Goal: Information Seeking & Learning: Find specific fact

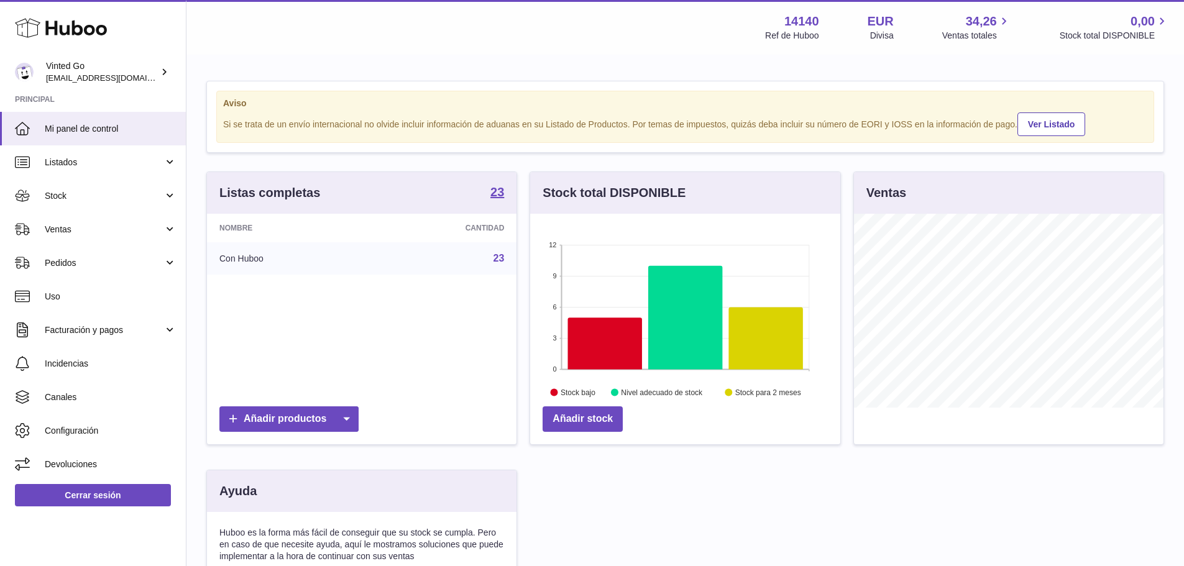
scroll to position [194, 310]
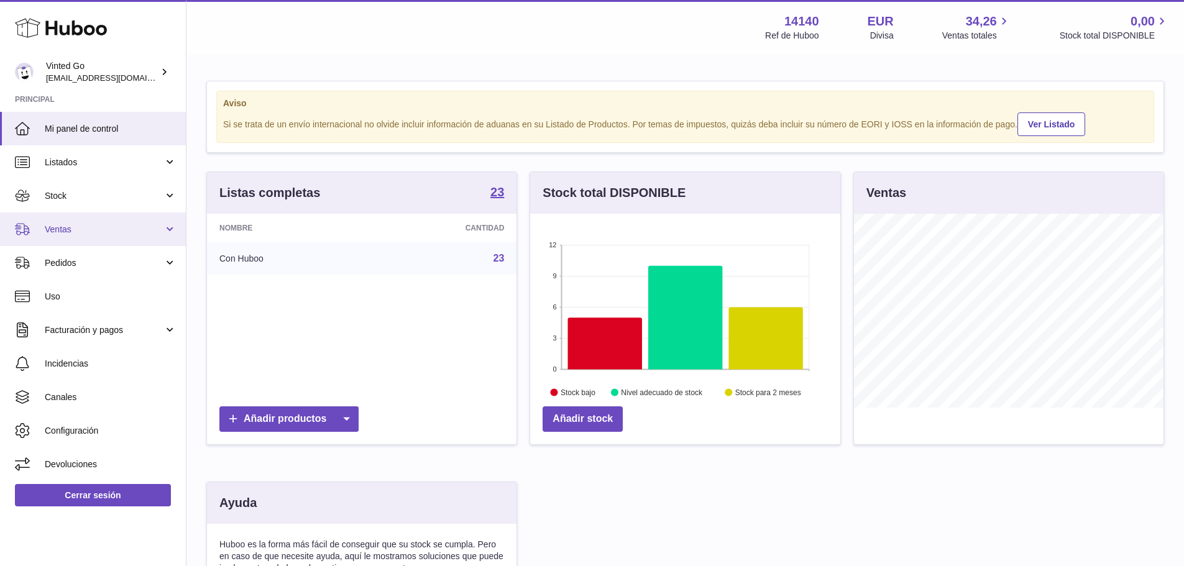
click at [106, 227] on span "Ventas" at bounding box center [104, 230] width 119 height 12
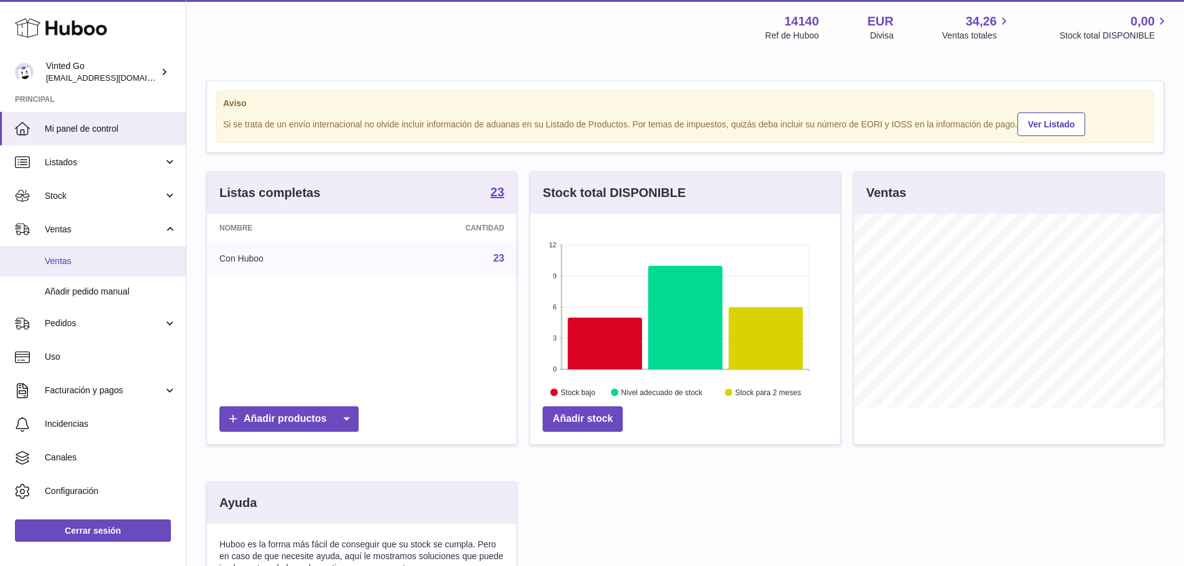
click at [97, 257] on span "Ventas" at bounding box center [111, 261] width 132 height 12
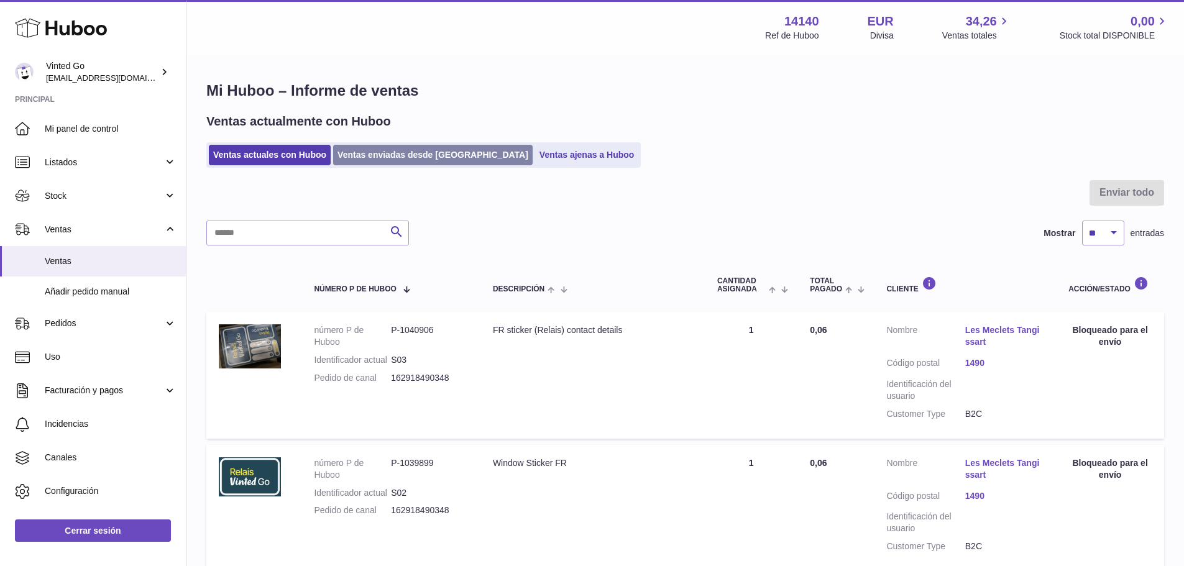
click at [378, 152] on link "Ventas enviadas desde [GEOGRAPHIC_DATA]" at bounding box center [433, 155] width 200 height 21
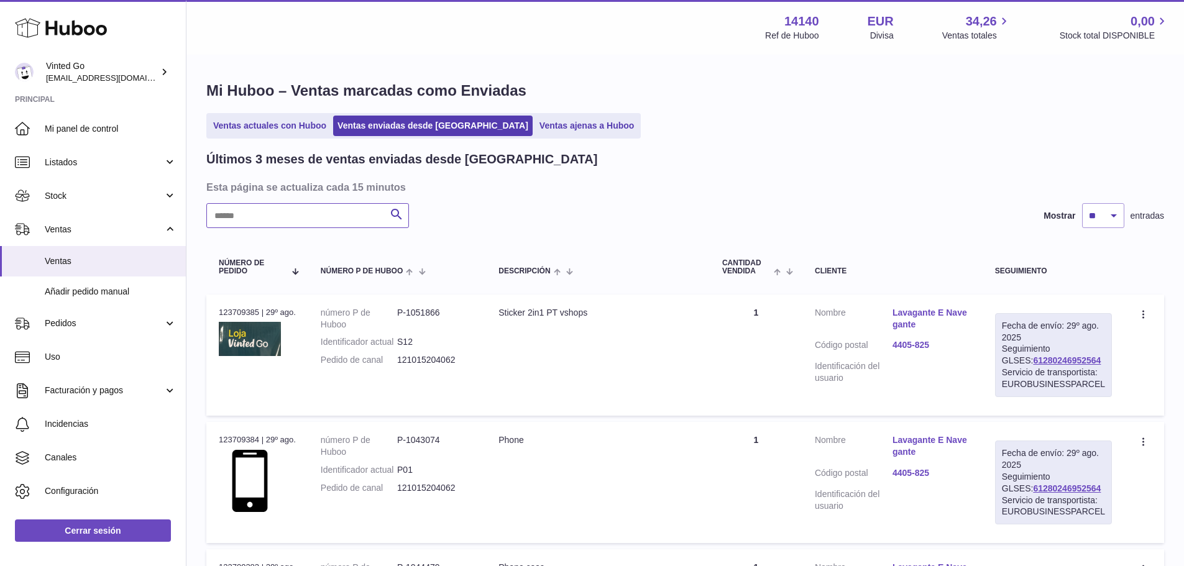
click at [314, 214] on input "text" at bounding box center [307, 215] width 203 height 25
paste input "*********"
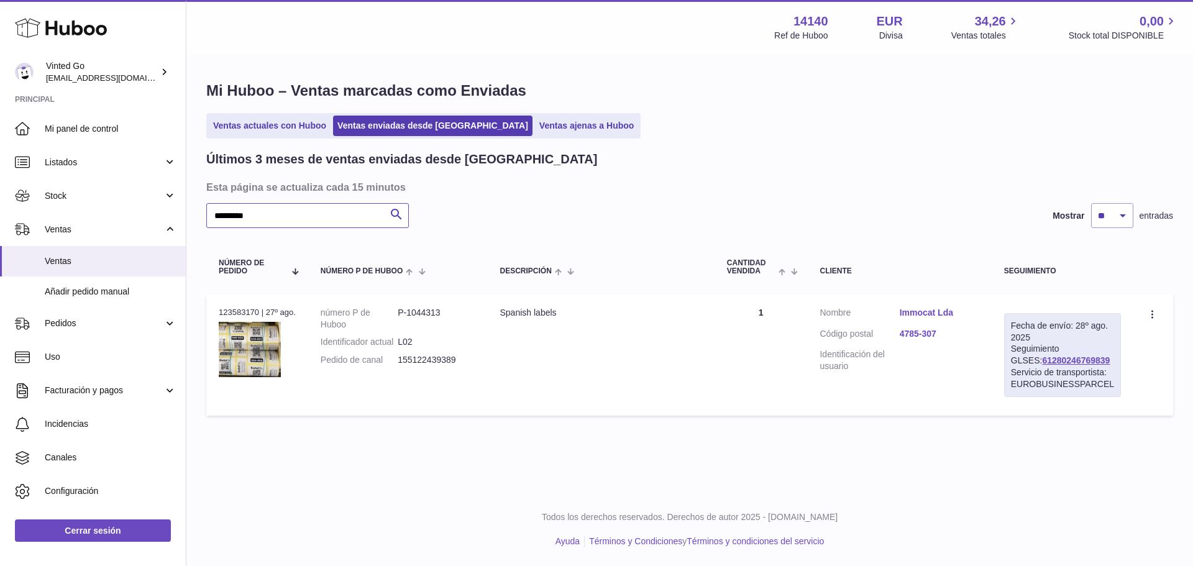
type input "*********"
click at [922, 308] on link "Immocat Lda" at bounding box center [940, 313] width 80 height 12
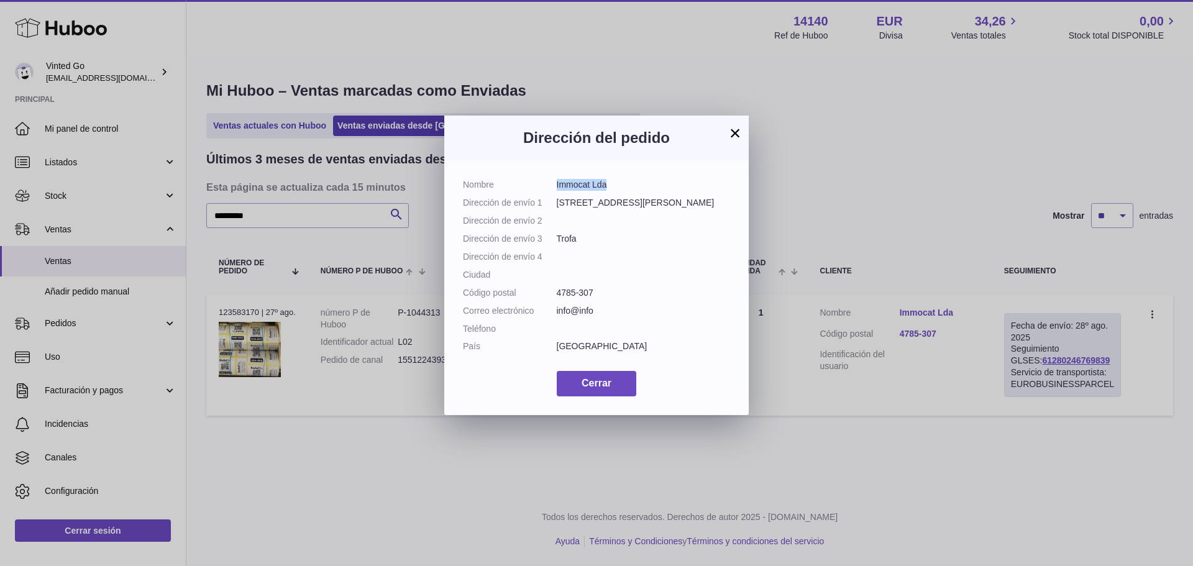
drag, startPoint x: 608, startPoint y: 185, endPoint x: 556, endPoint y: 185, distance: 52.2
click at [557, 185] on dd "Immocat Lda" at bounding box center [644, 185] width 174 height 12
copy dd "Immocat Lda"
drag, startPoint x: 640, startPoint y: 204, endPoint x: 558, endPoint y: 201, distance: 81.5
click at [558, 201] on dd "Rua Dom Pedro V n595" at bounding box center [644, 203] width 174 height 12
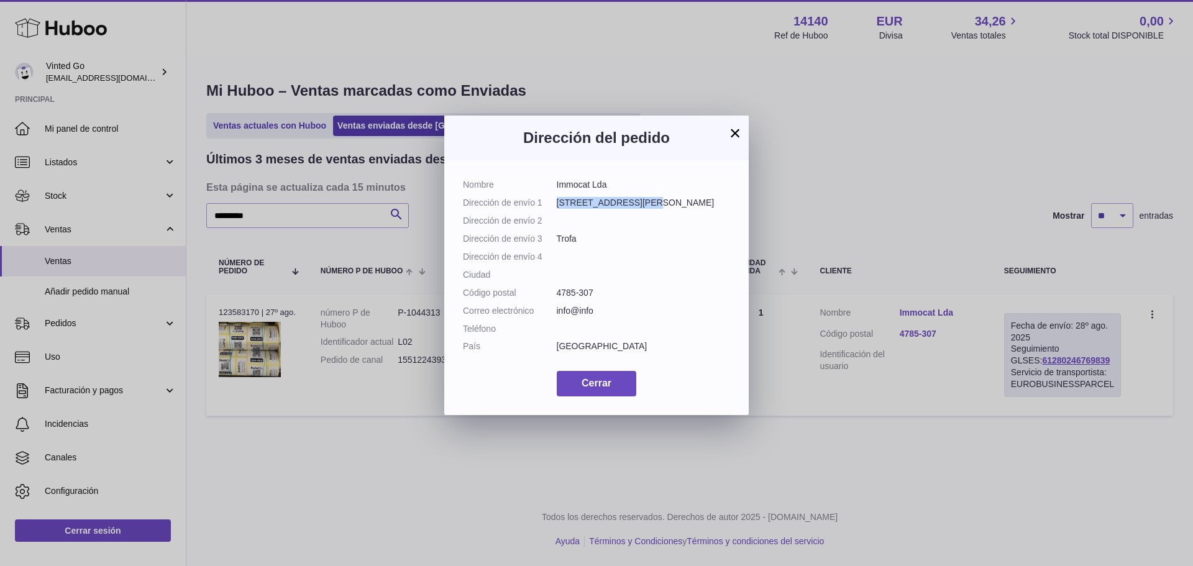
copy dd "Rua Dom Pedro V n595"
drag, startPoint x: 581, startPoint y: 250, endPoint x: 558, endPoint y: 250, distance: 23.0
click at [558, 245] on dd "Trofa" at bounding box center [644, 239] width 174 height 12
copy dd "Trofa"
click at [607, 388] on span "Cerrar" at bounding box center [597, 383] width 30 height 11
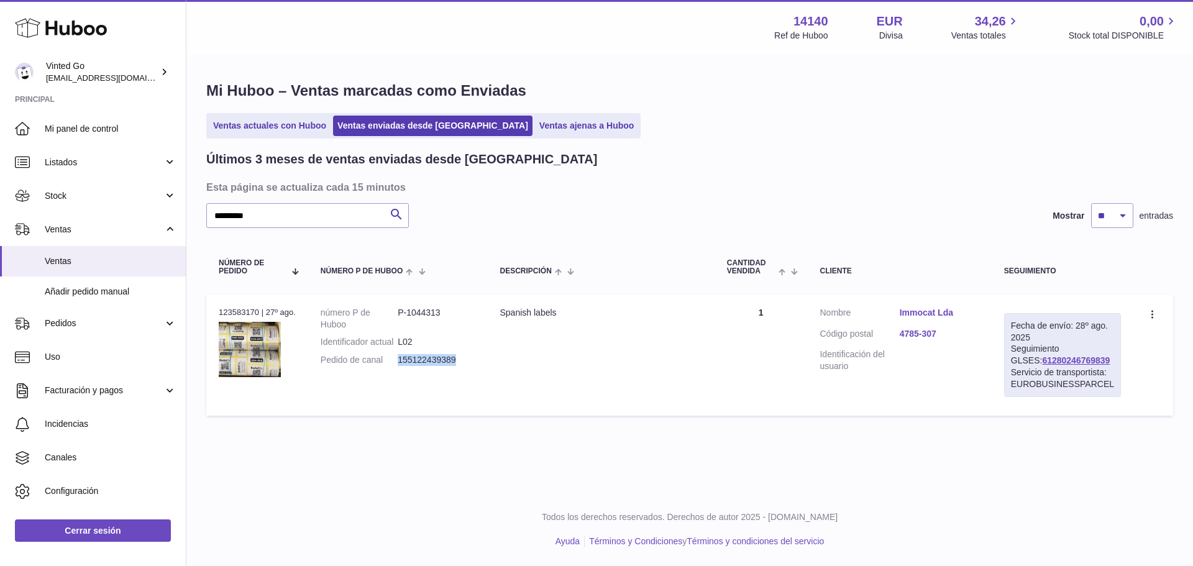
drag, startPoint x: 464, startPoint y: 371, endPoint x: 401, endPoint y: 371, distance: 62.8
click at [401, 366] on dd "155122439389" at bounding box center [436, 360] width 77 height 12
drag, startPoint x: 1093, startPoint y: 361, endPoint x: 1019, endPoint y: 361, distance: 74.0
click at [1019, 361] on div "Fecha de envío: 28º ago. 2025 Seguimiento GLSES: 61280246769839 Servicio de tra…" at bounding box center [1062, 355] width 117 height 84
copy link "61280246769839"
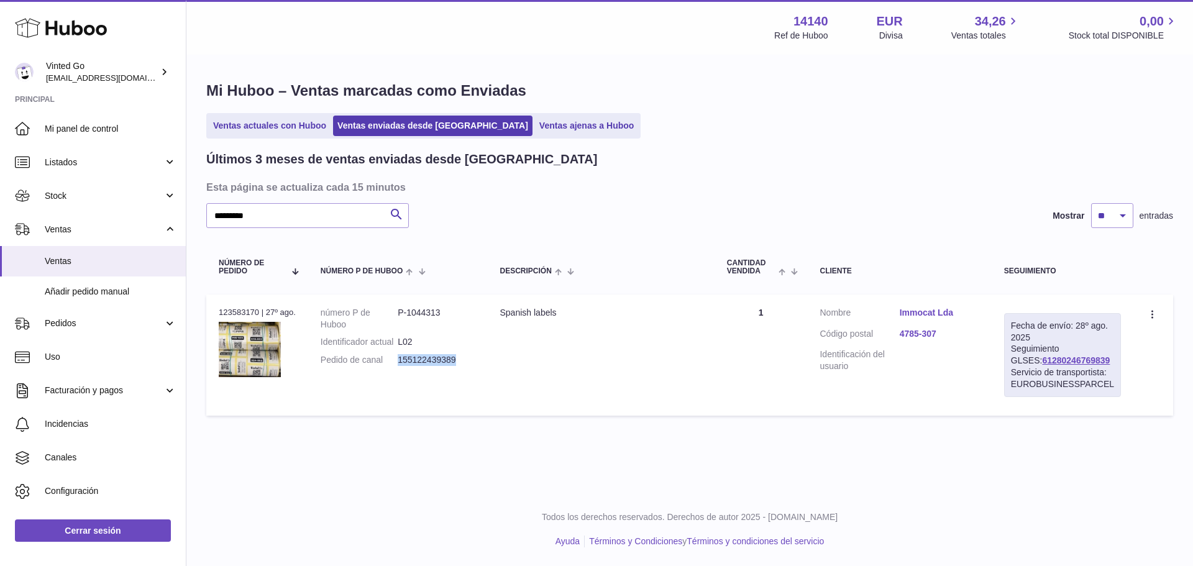
drag, startPoint x: 457, startPoint y: 372, endPoint x: 400, endPoint y: 372, distance: 56.6
click at [400, 366] on dd "155122439389" at bounding box center [436, 360] width 77 height 12
copy dd "155122439389"
click at [923, 311] on link "Immocat Lda" at bounding box center [940, 313] width 80 height 12
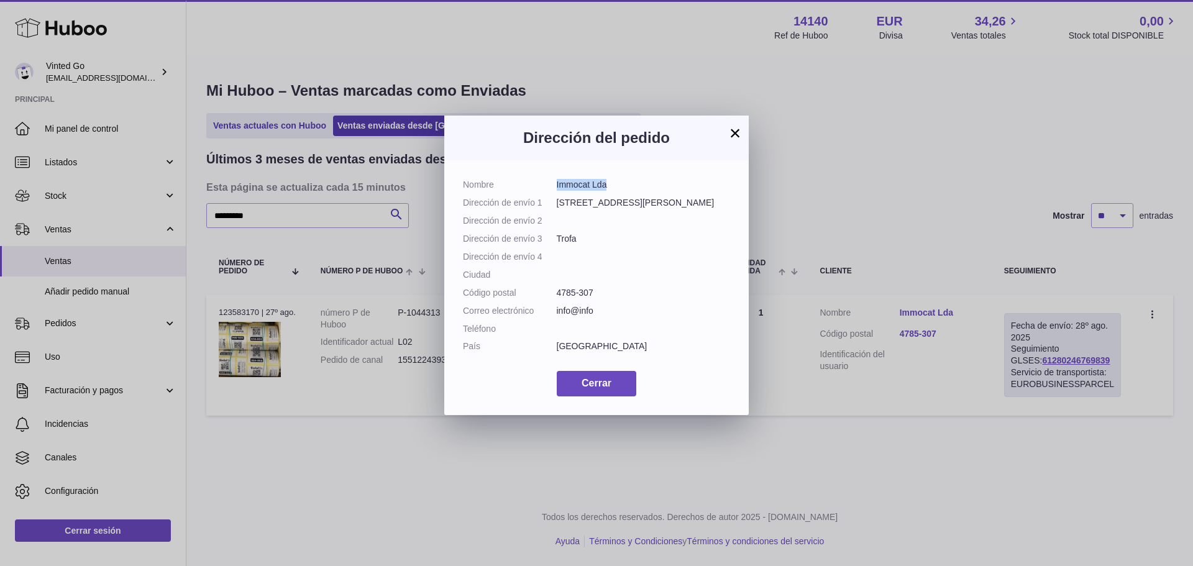
drag, startPoint x: 603, startPoint y: 184, endPoint x: 556, endPoint y: 184, distance: 47.2
click at [557, 184] on dd "Immocat Lda" at bounding box center [644, 185] width 174 height 12
copy dd "Immocat Lda"
click at [600, 388] on span "Cerrar" at bounding box center [597, 383] width 30 height 11
